Goal: Task Accomplishment & Management: Complete application form

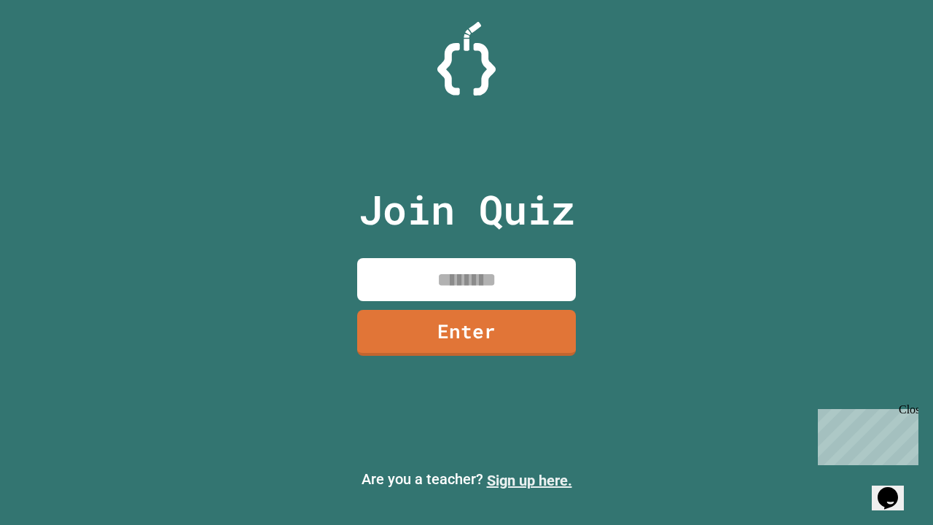
click at [529, 480] on link "Sign up here." at bounding box center [529, 480] width 85 height 17
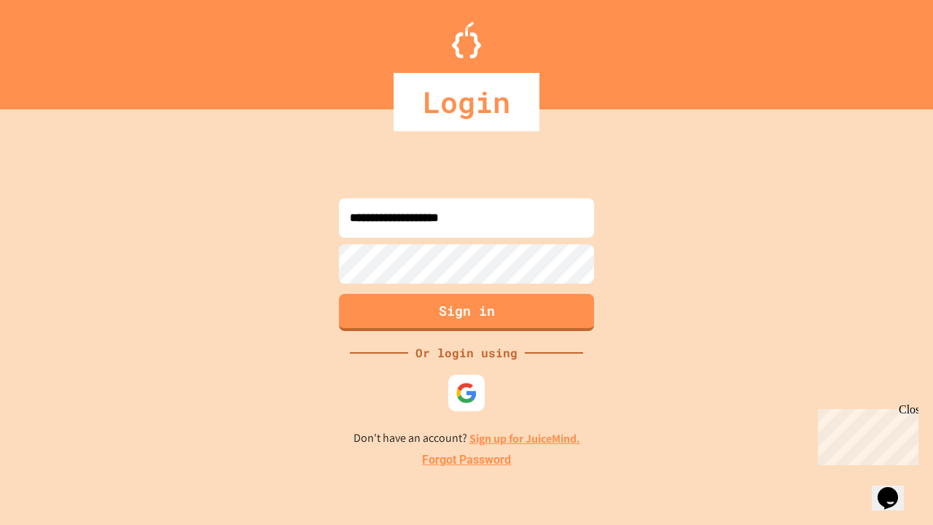
type input "**********"
